Goal: Information Seeking & Learning: Learn about a topic

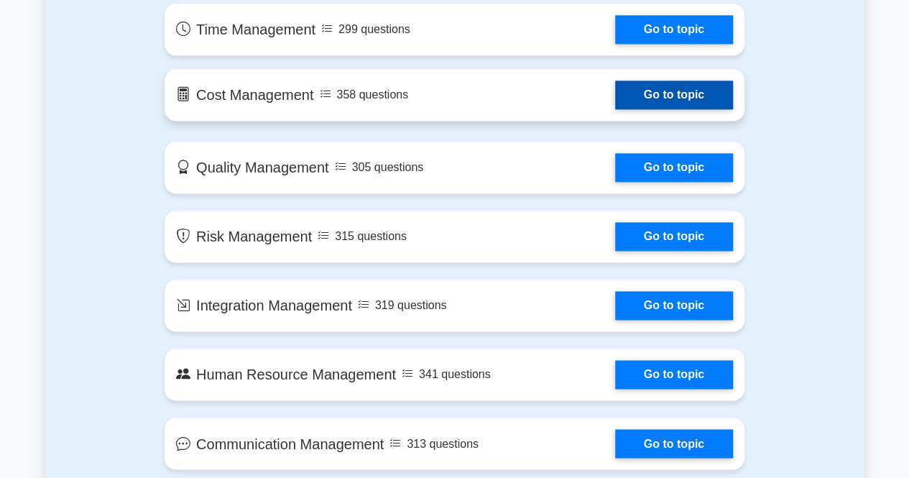
scroll to position [718, 0]
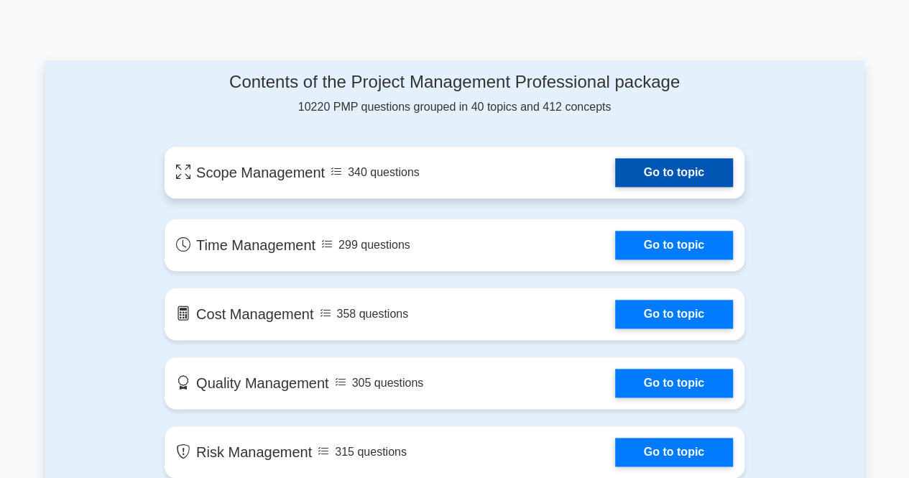
click at [647, 182] on link "Go to topic" at bounding box center [674, 172] width 118 height 29
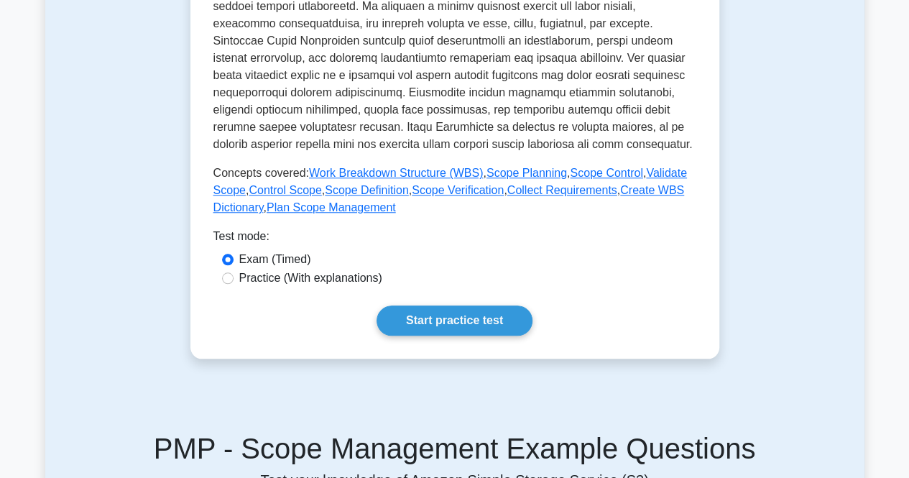
scroll to position [575, 0]
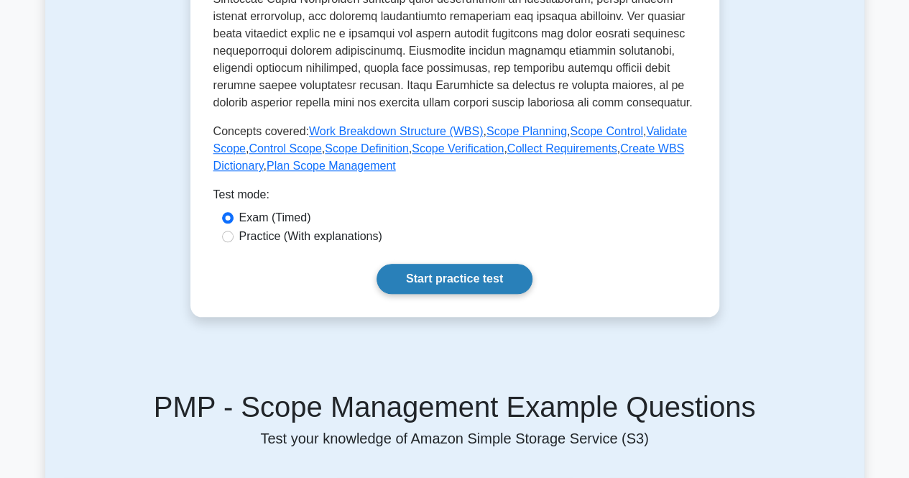
click at [455, 269] on link "Start practice test" at bounding box center [454, 279] width 156 height 30
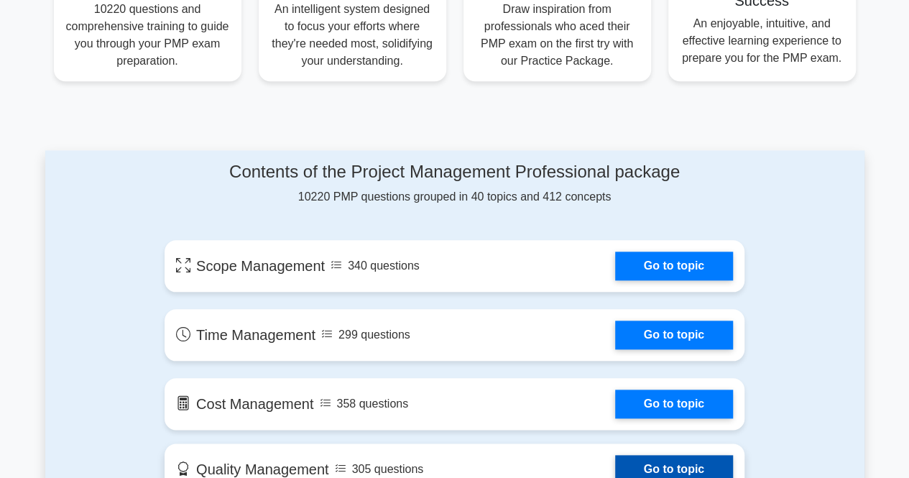
scroll to position [647, 0]
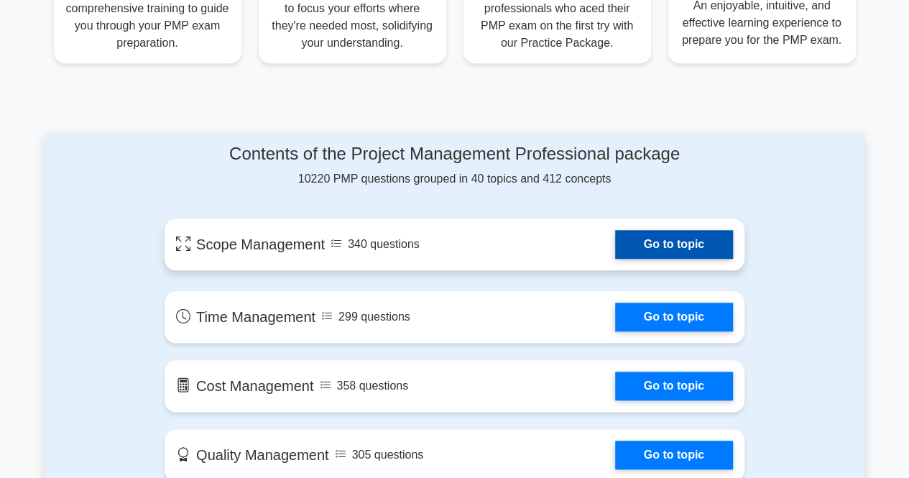
click at [670, 246] on link "Go to topic" at bounding box center [674, 244] width 118 height 29
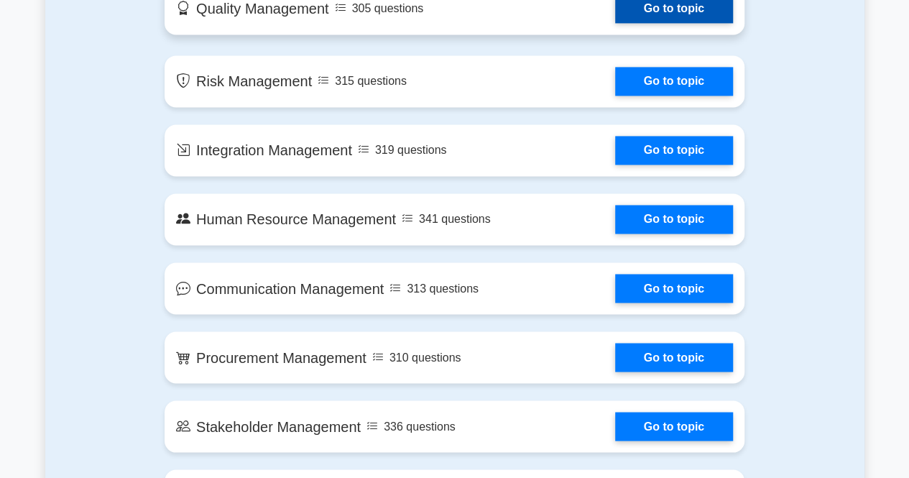
scroll to position [1149, 0]
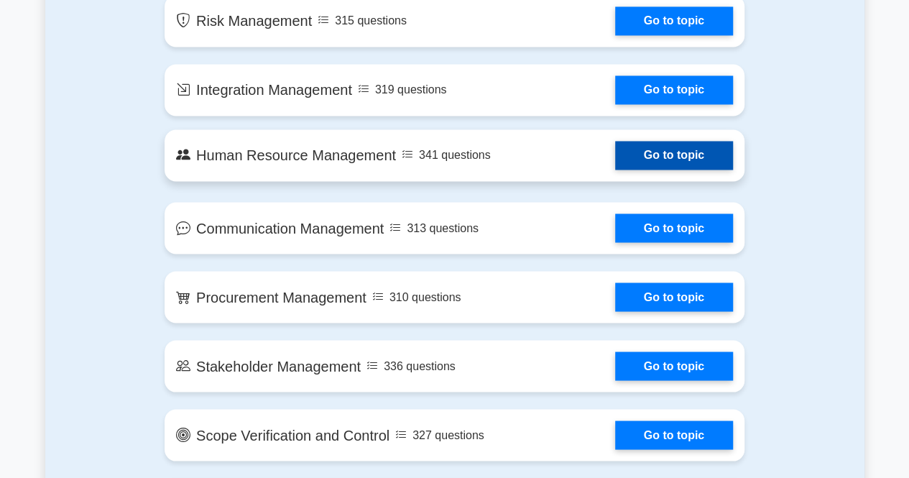
click at [636, 153] on link "Go to topic" at bounding box center [674, 155] width 118 height 29
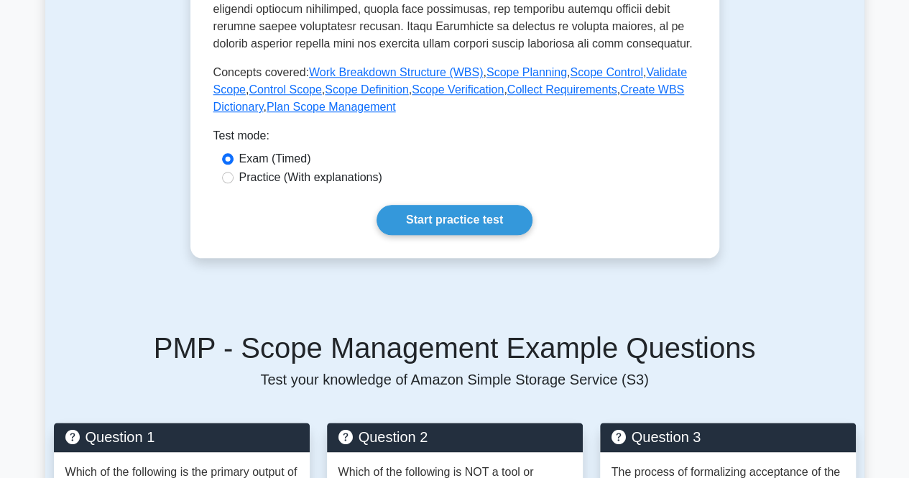
scroll to position [718, 0]
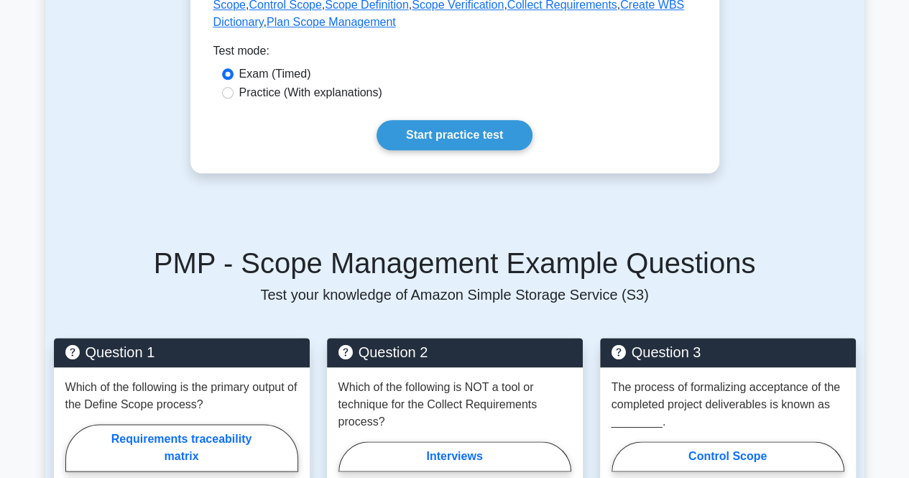
click at [338, 96] on label "Practice (With explanations)" at bounding box center [310, 92] width 143 height 17
click at [233, 96] on input "Practice (With explanations)" at bounding box center [227, 92] width 11 height 11
radio input "true"
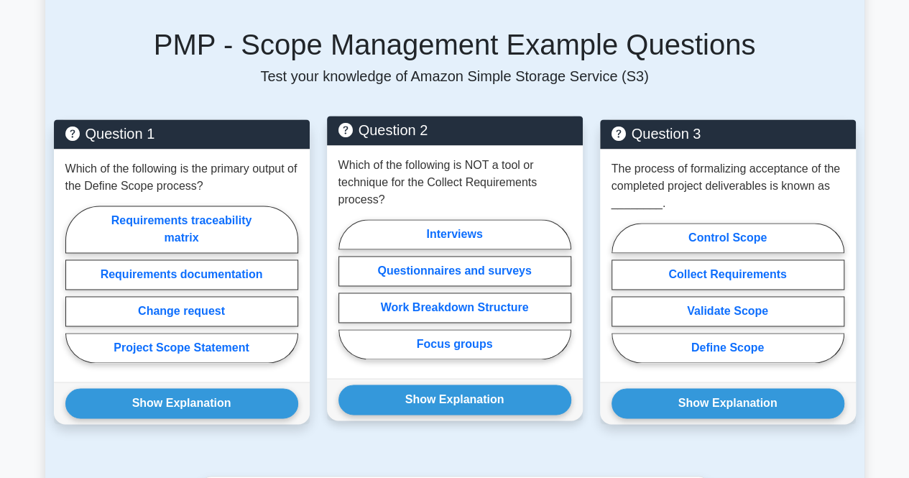
scroll to position [1006, 0]
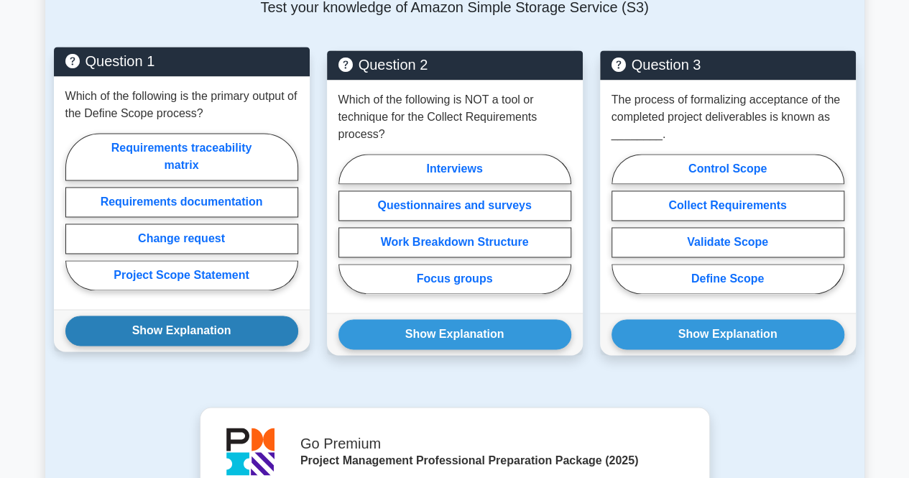
click at [172, 321] on button "Show Explanation" at bounding box center [181, 330] width 233 height 30
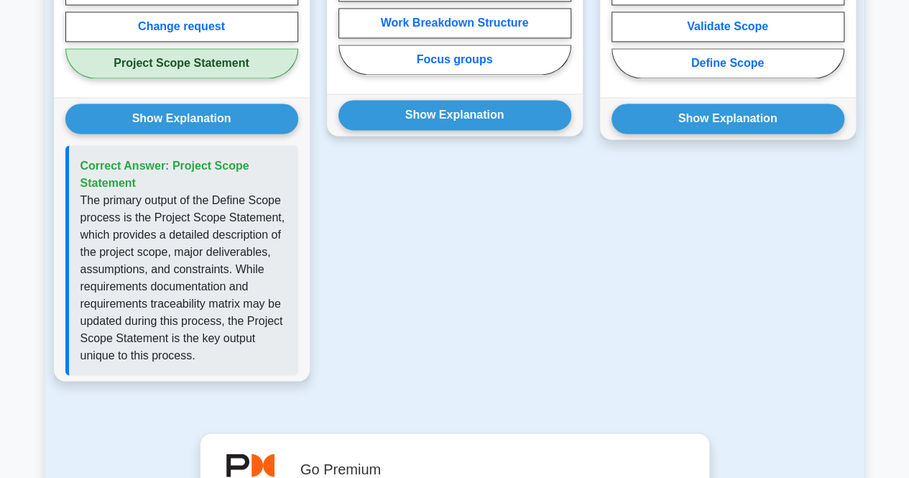
scroll to position [1149, 0]
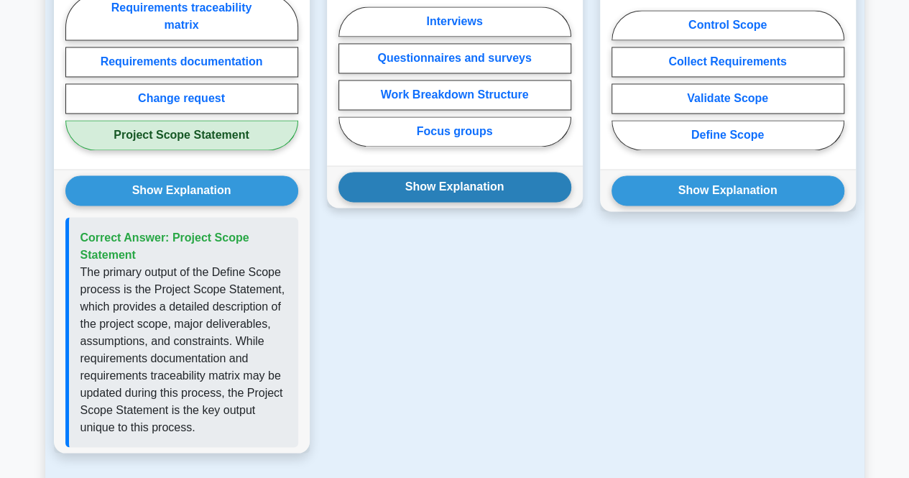
click at [428, 181] on button "Show Explanation" at bounding box center [454, 187] width 233 height 30
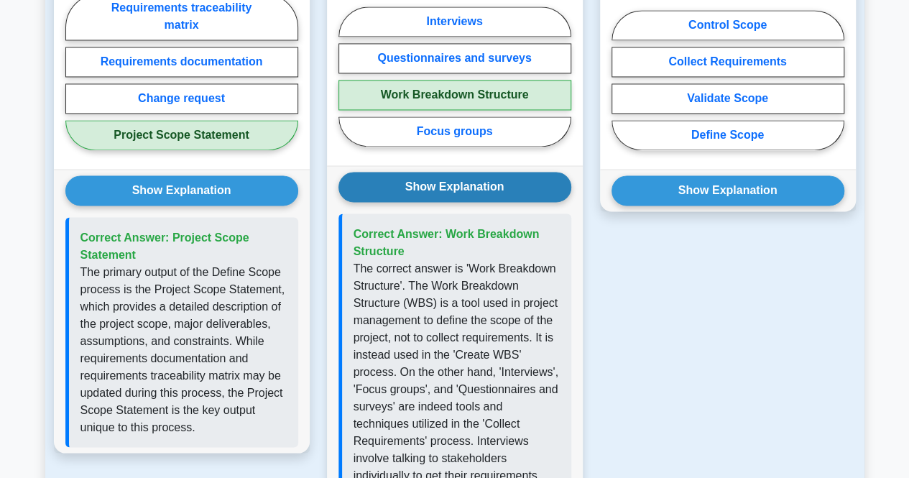
scroll to position [1006, 0]
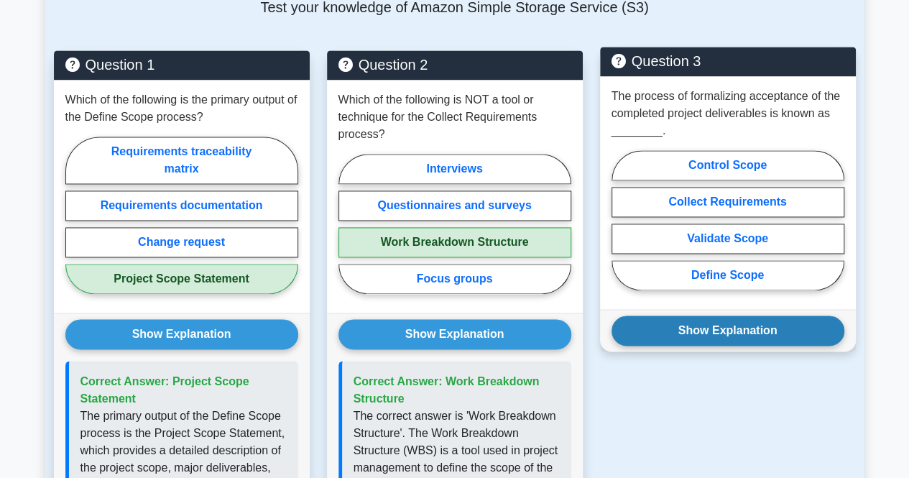
click at [734, 323] on button "Show Explanation" at bounding box center [727, 330] width 233 height 30
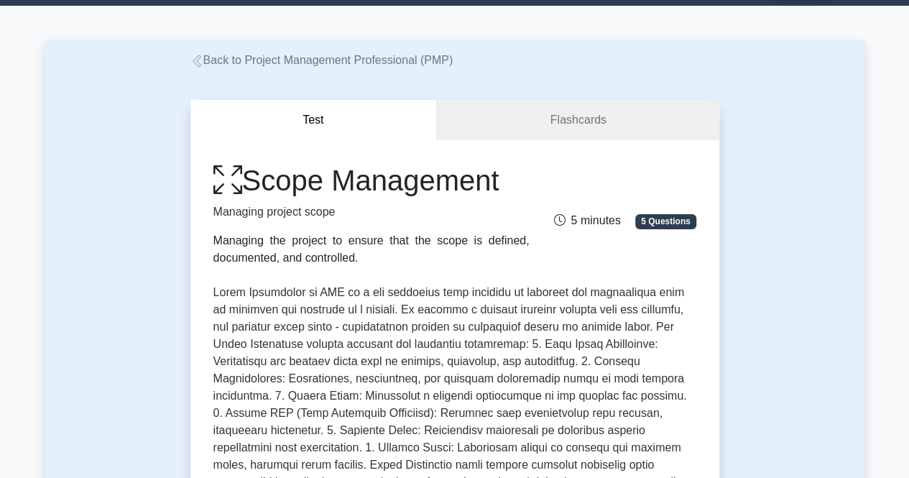
scroll to position [0, 0]
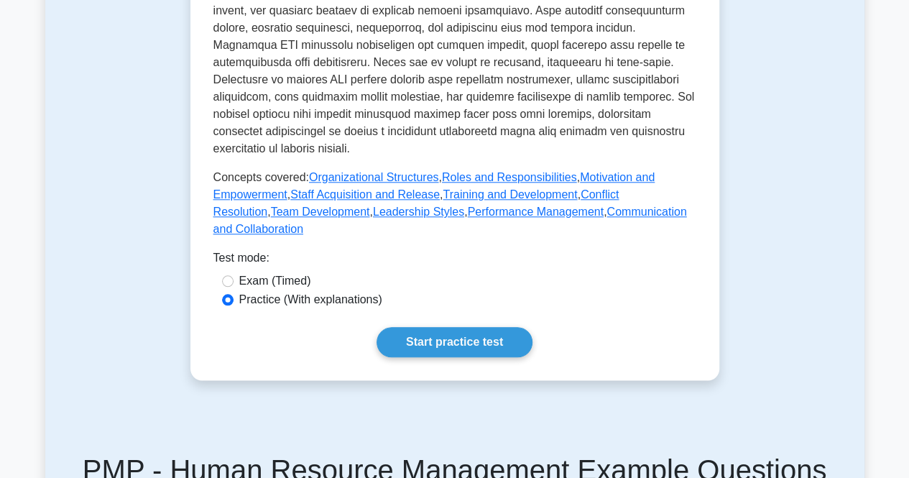
scroll to position [718, 0]
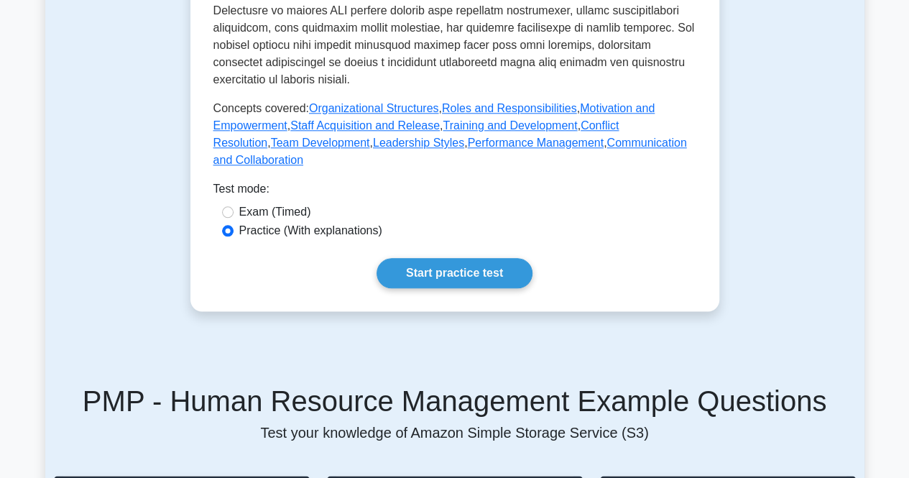
click at [289, 203] on label "Exam (Timed)" at bounding box center [275, 211] width 72 height 17
click at [233, 206] on input "Exam (Timed)" at bounding box center [227, 211] width 11 height 11
radio input "true"
click at [445, 258] on link "Start practice test" at bounding box center [454, 273] width 156 height 30
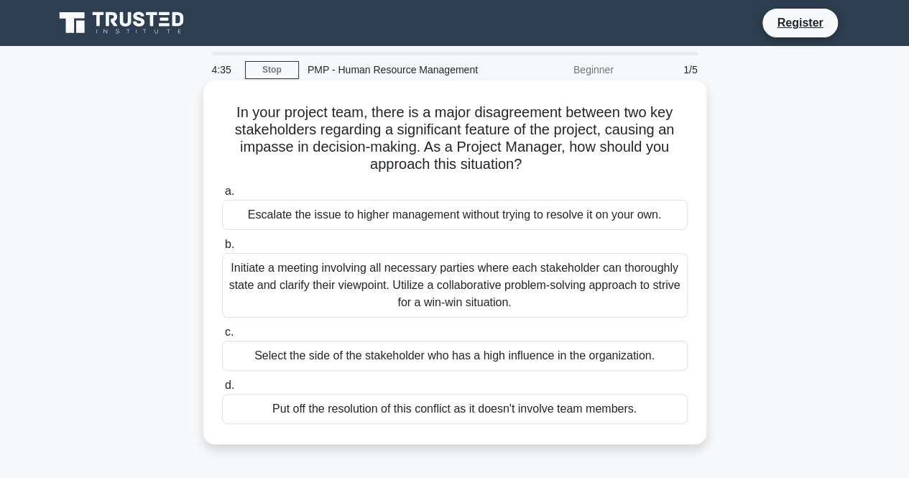
click at [410, 294] on div "Initiate a meeting involving all necessary parties where each stakeholder can t…" at bounding box center [455, 285] width 466 height 65
click at [239, 267] on div "Initiate a meeting involving all necessary parties where each stakeholder can t…" at bounding box center [455, 285] width 466 height 65
click at [222, 249] on input "b. Initiate a meeting involving all necessary parties where each stakeholder ca…" at bounding box center [222, 244] width 0 height 9
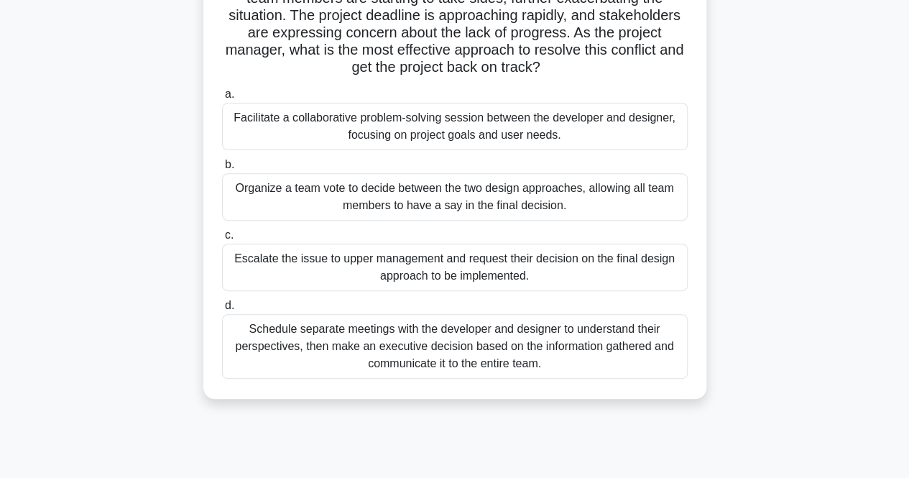
scroll to position [216, 0]
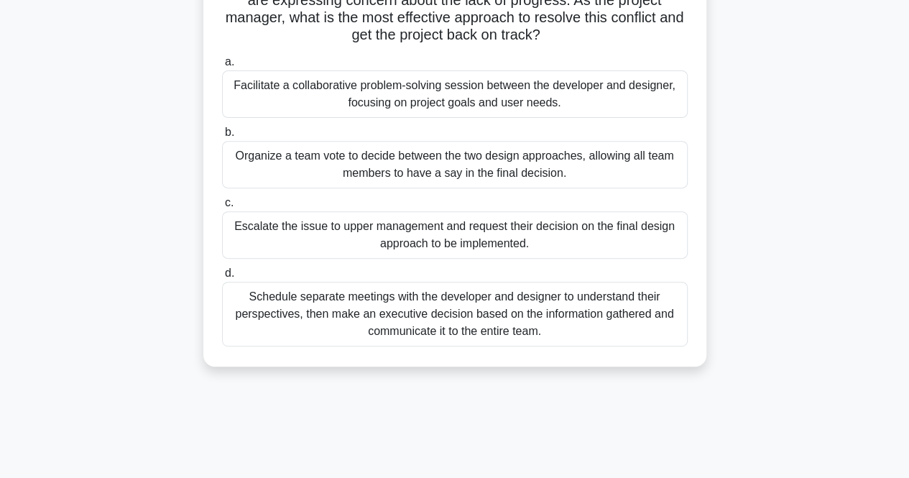
click at [226, 272] on span "d." at bounding box center [229, 273] width 9 height 12
click at [222, 272] on input "d. Schedule separate meetings with the developer and designer to understand the…" at bounding box center [222, 273] width 0 height 9
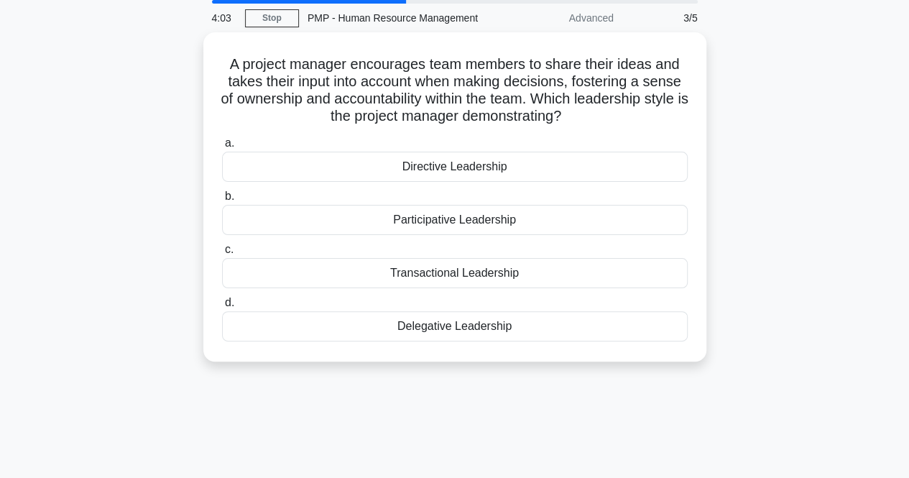
scroll to position [0, 0]
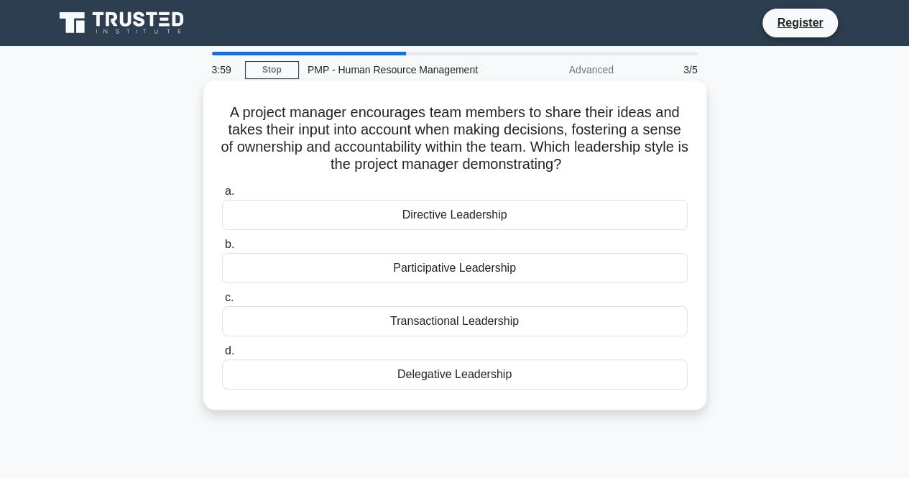
click at [228, 194] on span "a." at bounding box center [229, 191] width 9 height 12
click at [222, 194] on input "a. Directive Leadership" at bounding box center [222, 191] width 0 height 9
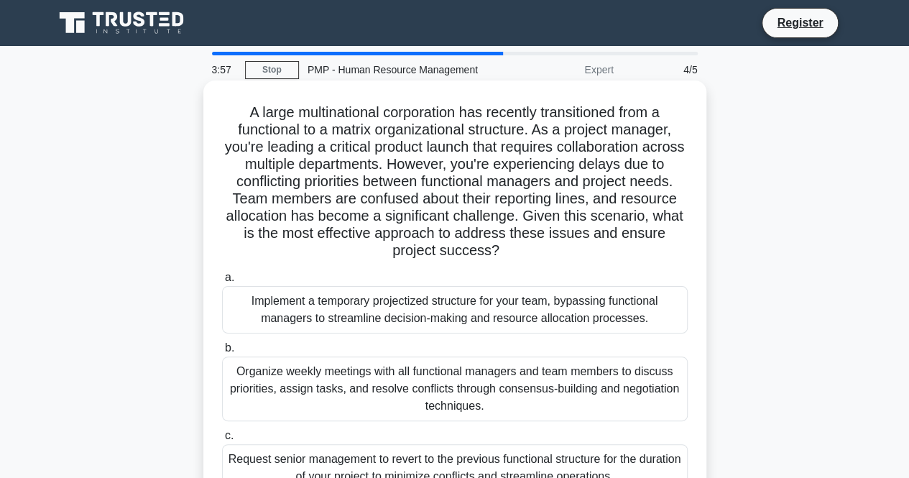
click at [225, 348] on span "b." at bounding box center [229, 347] width 9 height 12
click at [222, 348] on input "b. Organize weekly meetings with all functional managers and team members to di…" at bounding box center [222, 347] width 0 height 9
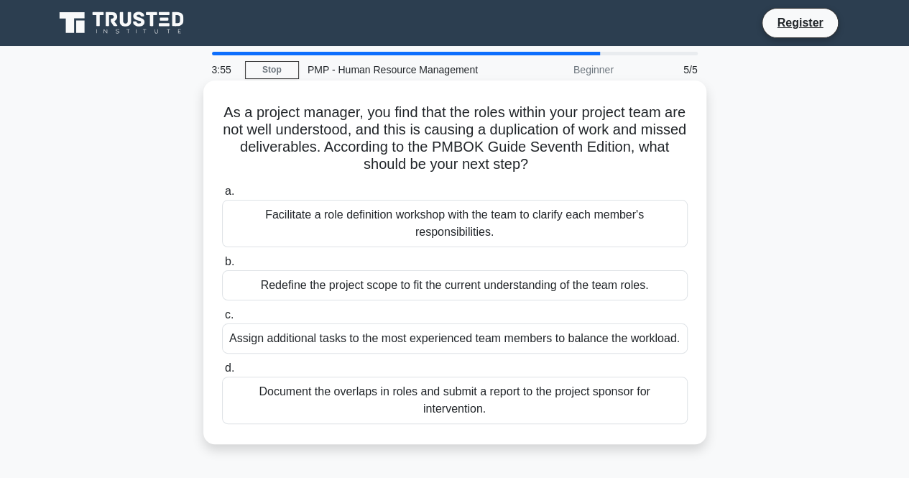
click at [226, 196] on span "a." at bounding box center [229, 191] width 9 height 12
click at [222, 196] on input "a. Facilitate a role definition workshop with the team to clarify each member's…" at bounding box center [222, 191] width 0 height 9
